Goal: Navigation & Orientation: Find specific page/section

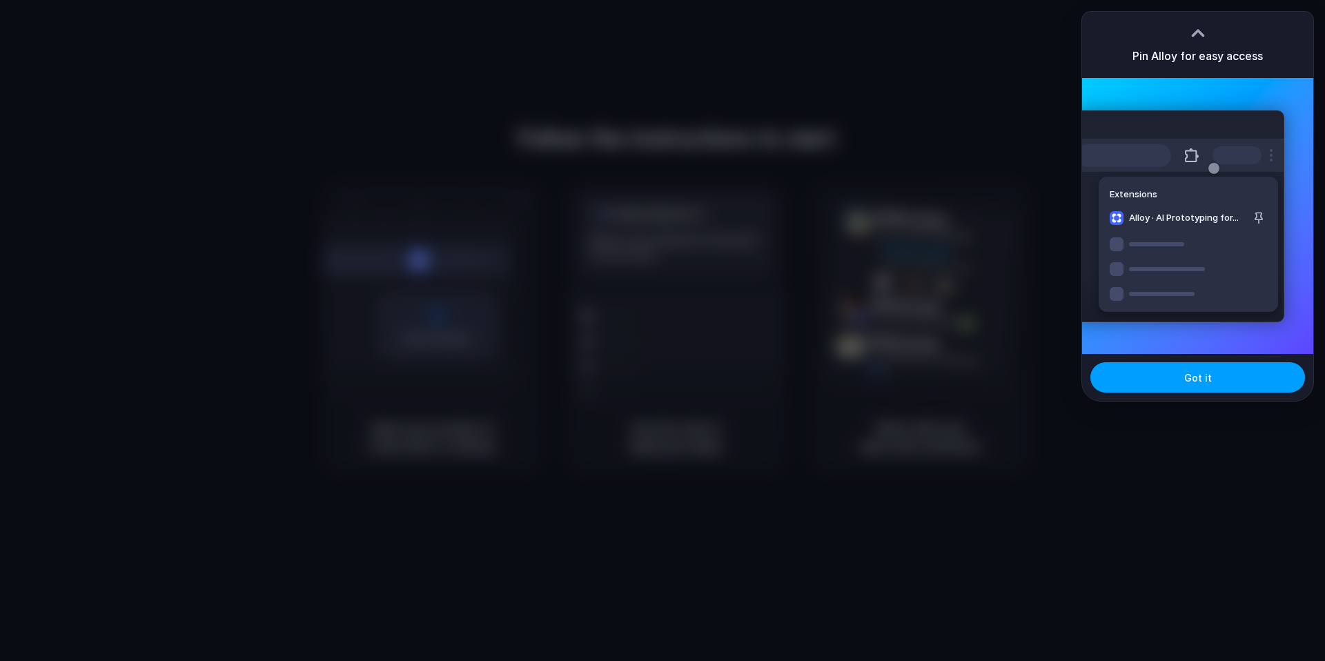
click at [1196, 383] on span "Got it" at bounding box center [1199, 378] width 28 height 14
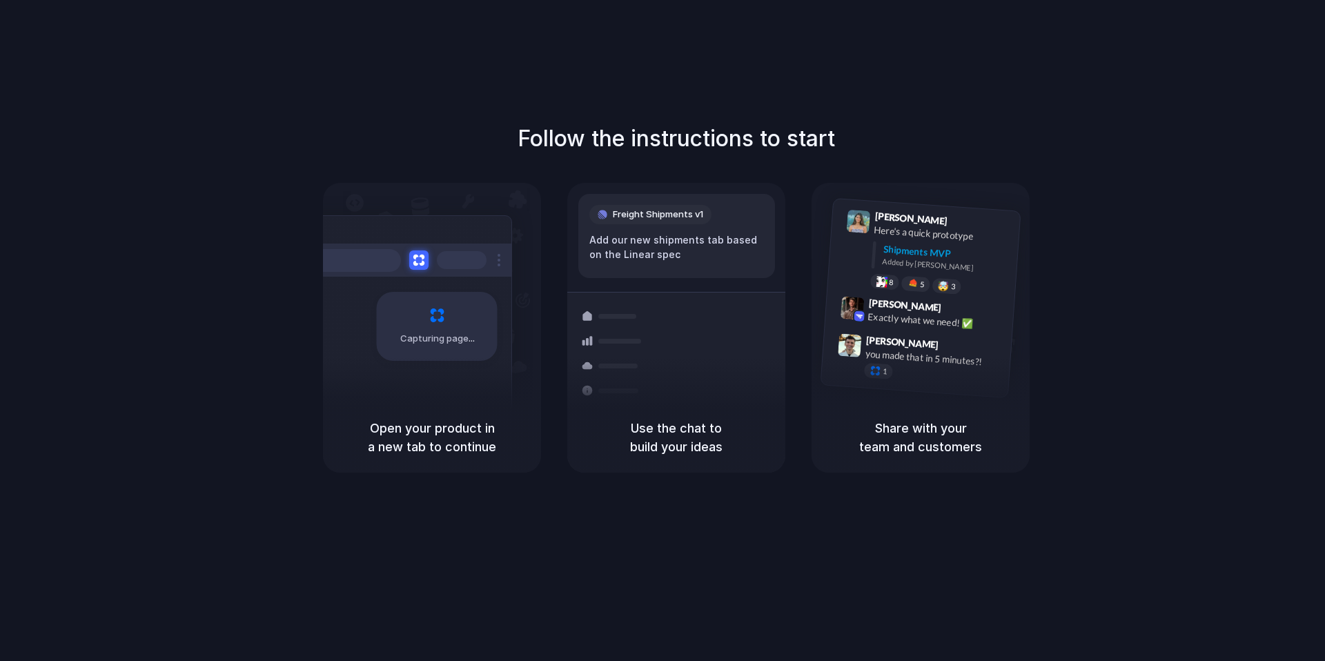
click at [719, 569] on div "Follow the instructions to start Capturing page Open your product in a new tab …" at bounding box center [676, 344] width 1353 height 689
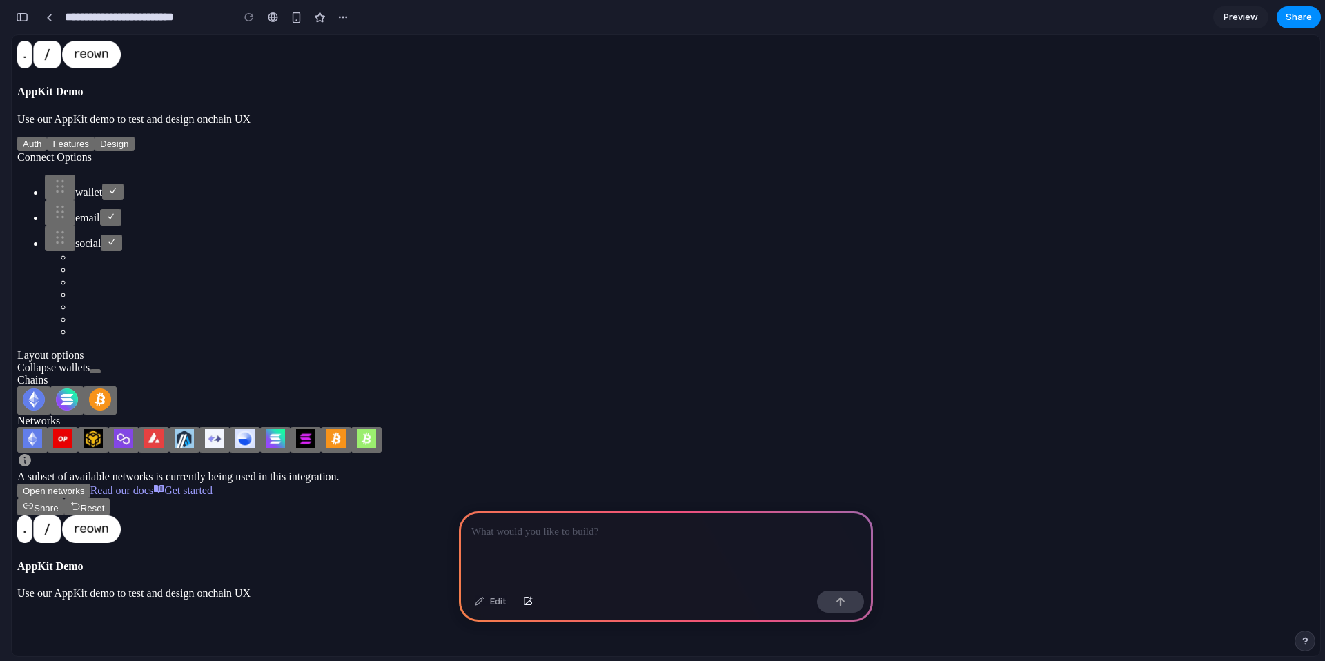
click at [785, 498] on div at bounding box center [666, 498] width 1298 height 0
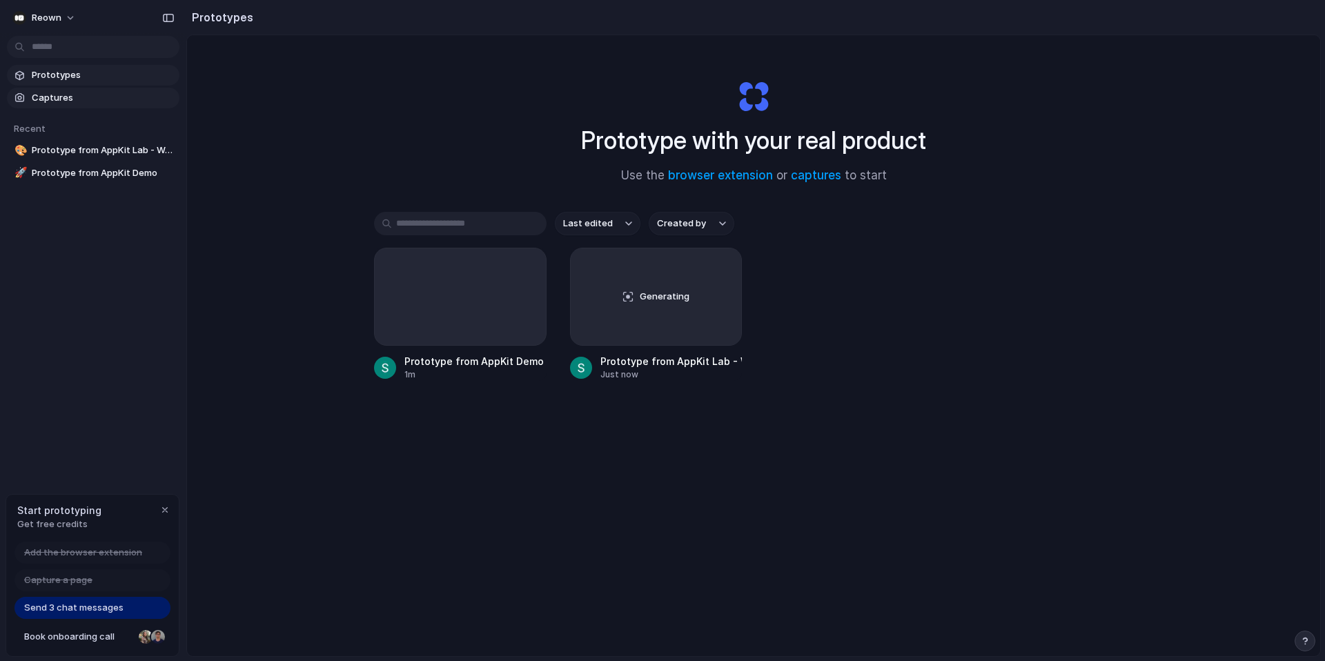
click at [52, 99] on span "Captures" at bounding box center [103, 98] width 142 height 14
